Goal: Task Accomplishment & Management: Use online tool/utility

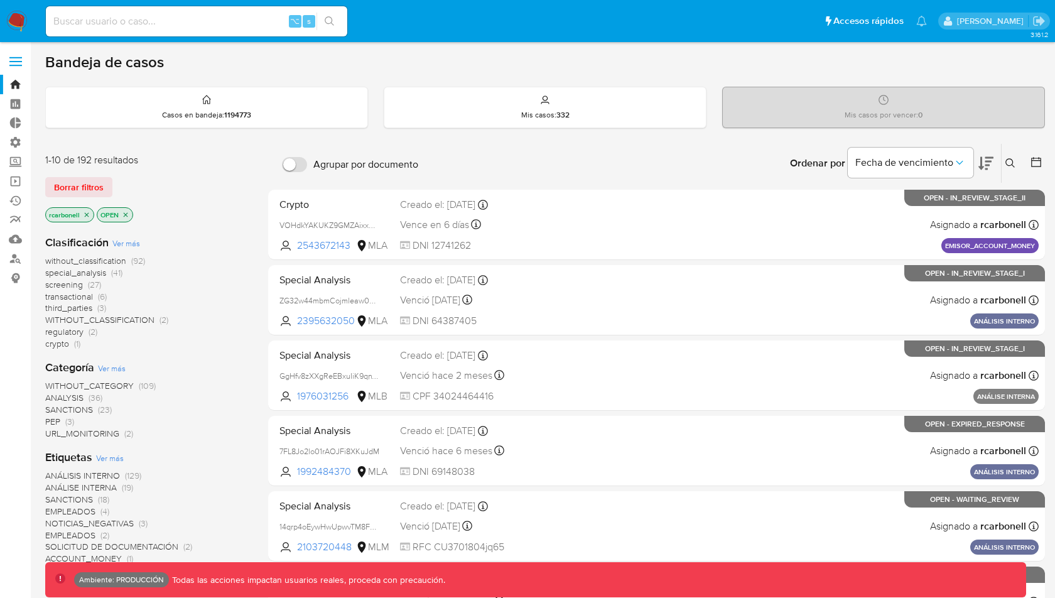
click at [26, 60] on label at bounding box center [15, 61] width 31 height 26
click at [0, 0] on input "checkbox" at bounding box center [0, 0] width 0 height 0
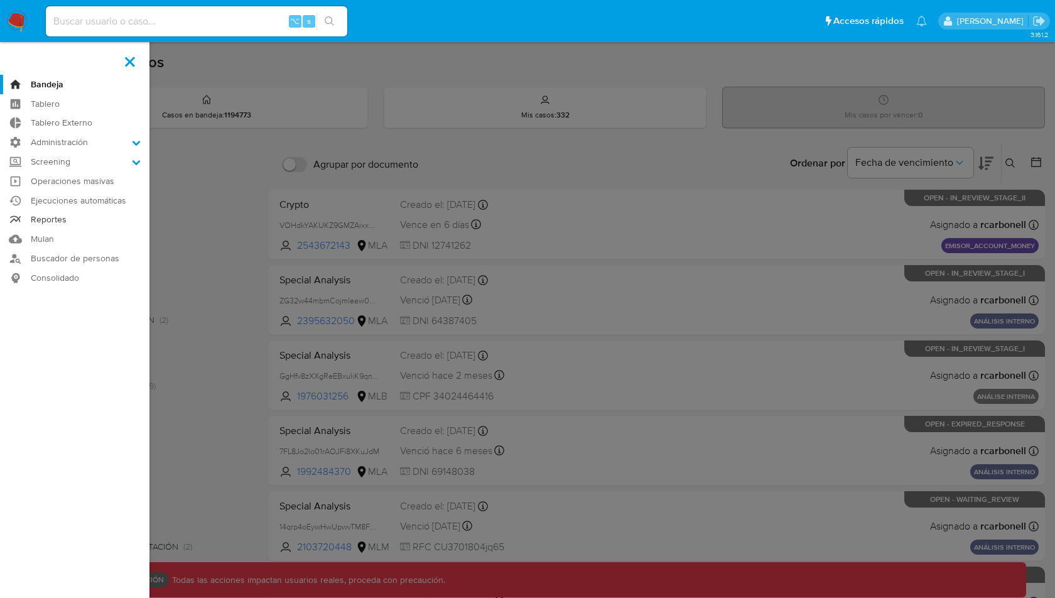
click at [62, 217] on link "Reportes" at bounding box center [75, 219] width 150 height 19
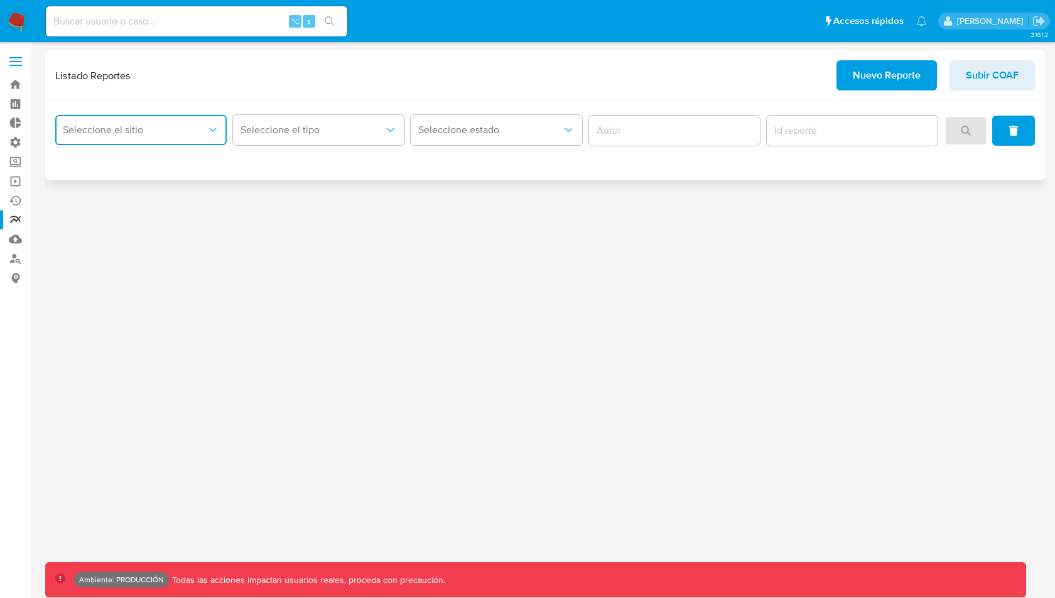
click at [173, 137] on button "Seleccione el sitio" at bounding box center [140, 130] width 171 height 30
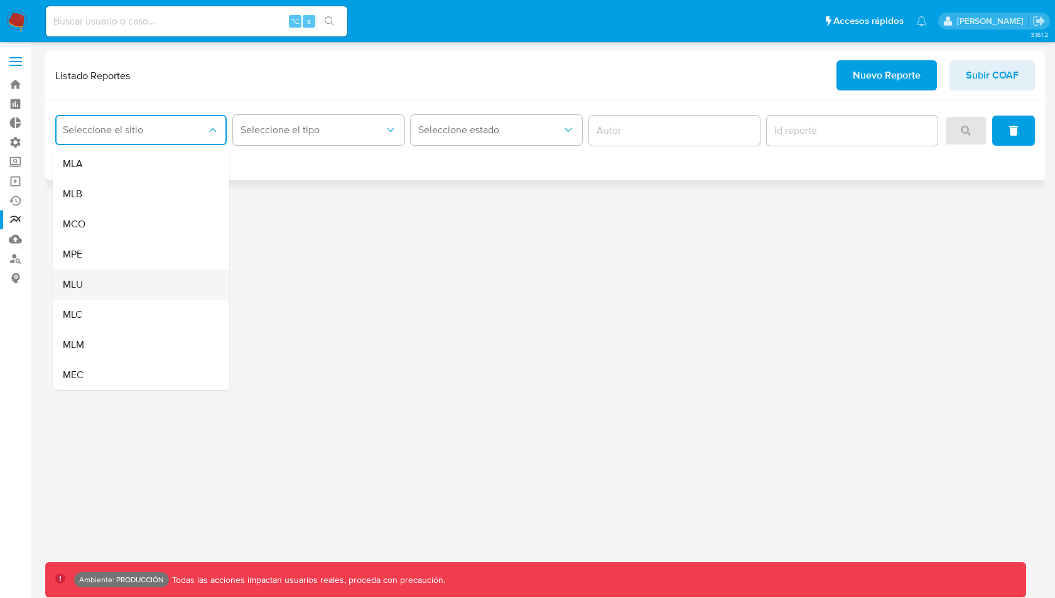
drag, startPoint x: 153, startPoint y: 164, endPoint x: 148, endPoint y: 293, distance: 129.5
click at [148, 293] on ul "MLA MLB MCO MPE MLU MLC MLM MEC" at bounding box center [141, 269] width 177 height 241
click at [148, 293] on div "MLU" at bounding box center [137, 284] width 149 height 30
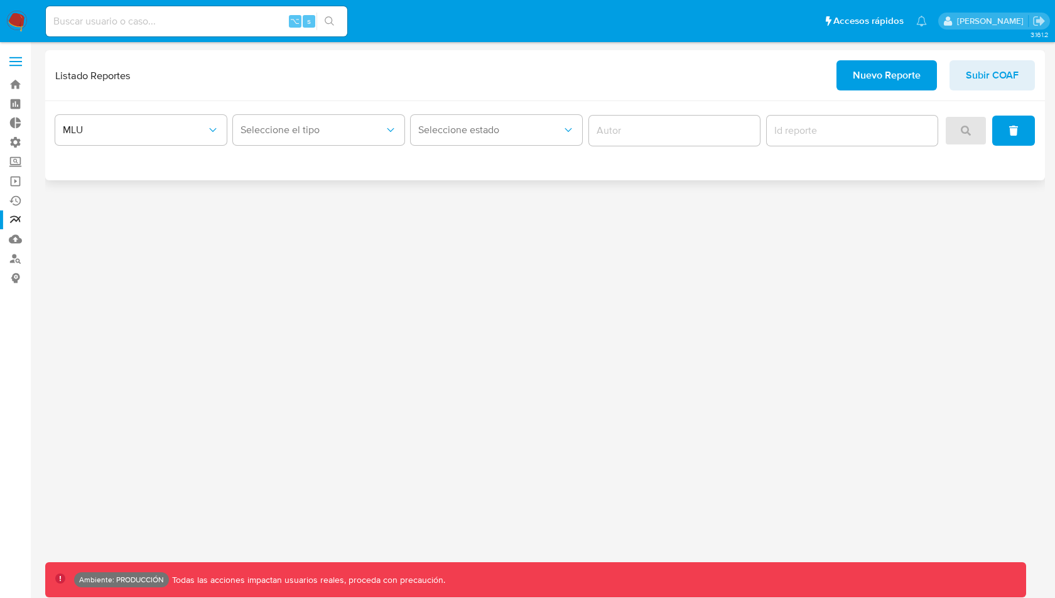
click at [300, 100] on div "Listado Reportes Nuevo Reporte Subir COAF" at bounding box center [545, 75] width 1000 height 51
click at [286, 134] on span "Seleccione el tipo" at bounding box center [313, 130] width 144 height 13
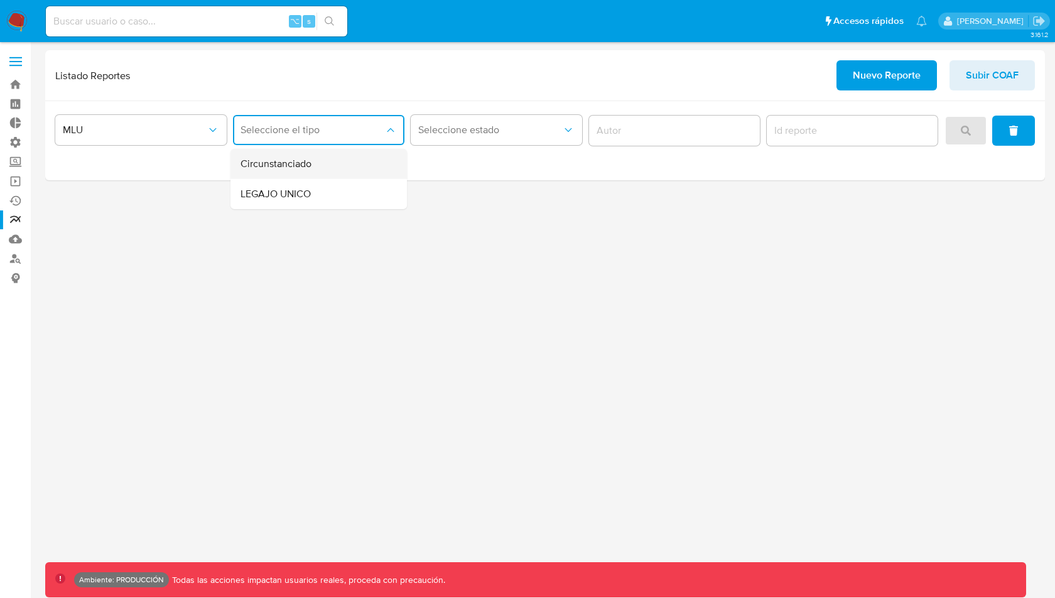
click at [311, 168] on span "Circunstanciado" at bounding box center [276, 164] width 71 height 13
click at [974, 138] on button "search" at bounding box center [966, 131] width 43 height 30
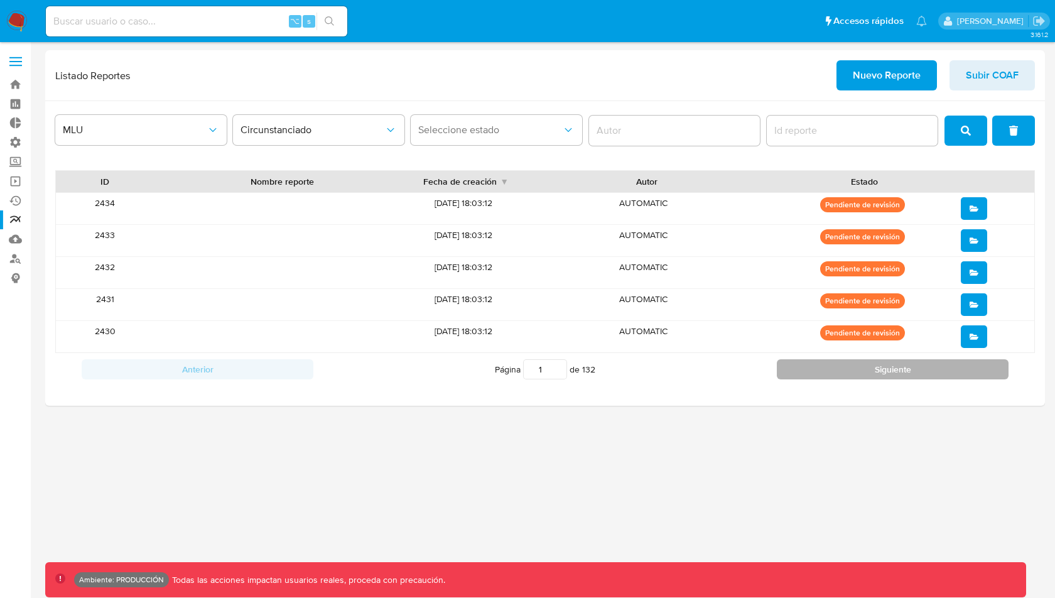
click at [852, 365] on button "Siguiente" at bounding box center [893, 369] width 232 height 20
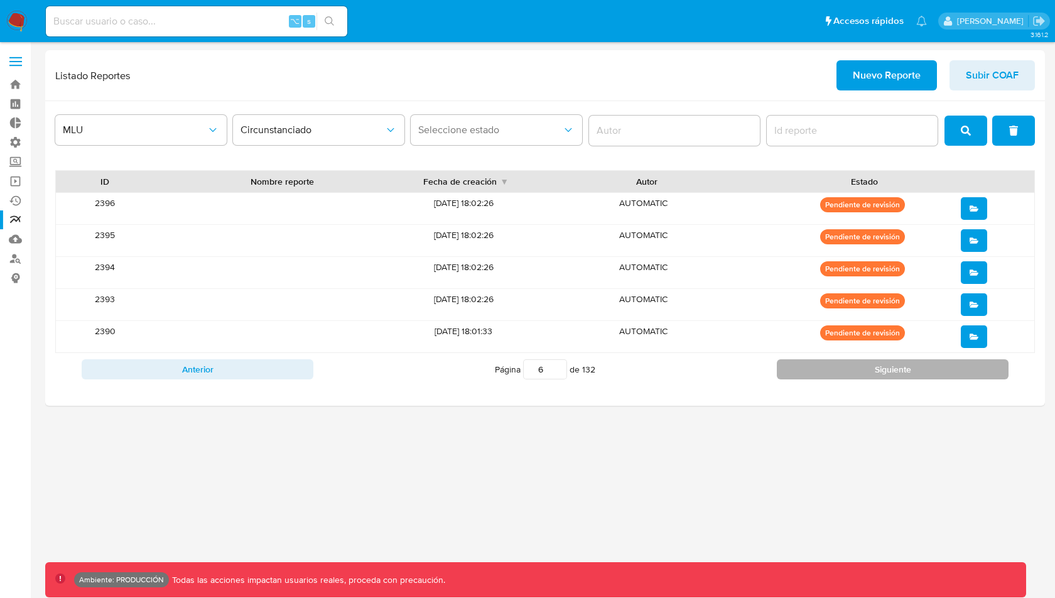
click at [852, 365] on button "Siguiente" at bounding box center [893, 369] width 232 height 20
click at [109, 207] on div "2389" at bounding box center [105, 208] width 98 height 31
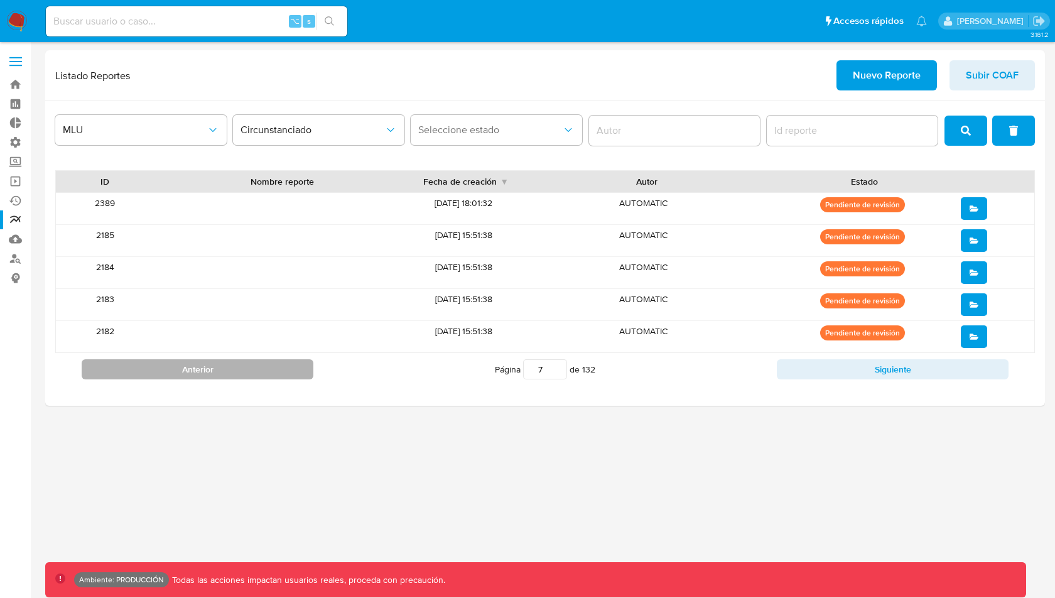
click at [268, 364] on button "Anterior" at bounding box center [198, 369] width 232 height 20
click at [105, 329] on div "2390" at bounding box center [105, 336] width 98 height 31
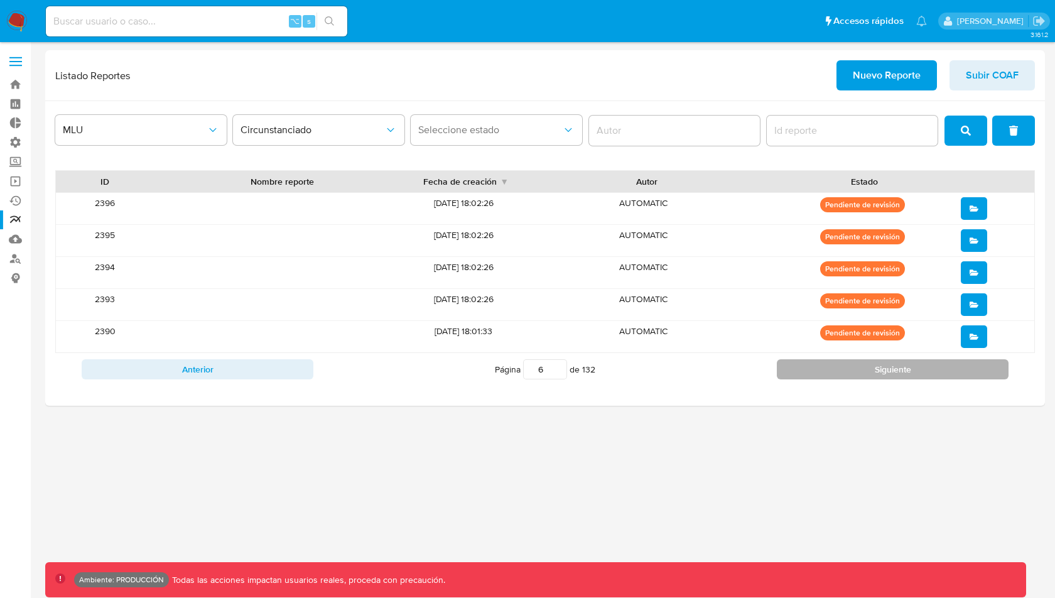
click at [853, 366] on button "Siguiente" at bounding box center [893, 369] width 232 height 20
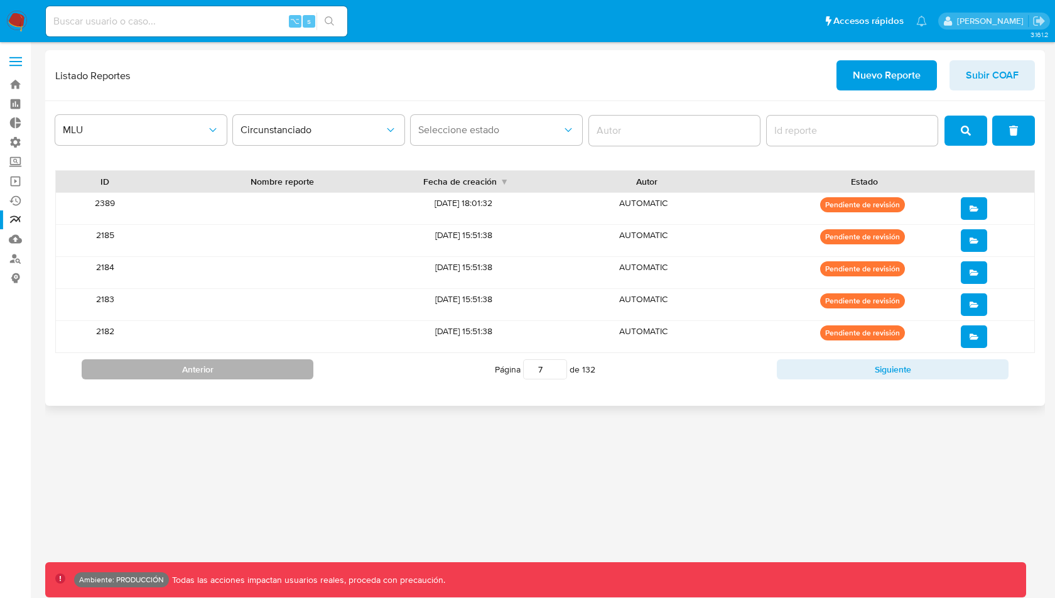
click at [296, 362] on button "Anterior" at bounding box center [198, 369] width 232 height 20
type input "6"
